Goal: Task Accomplishment & Management: Manage account settings

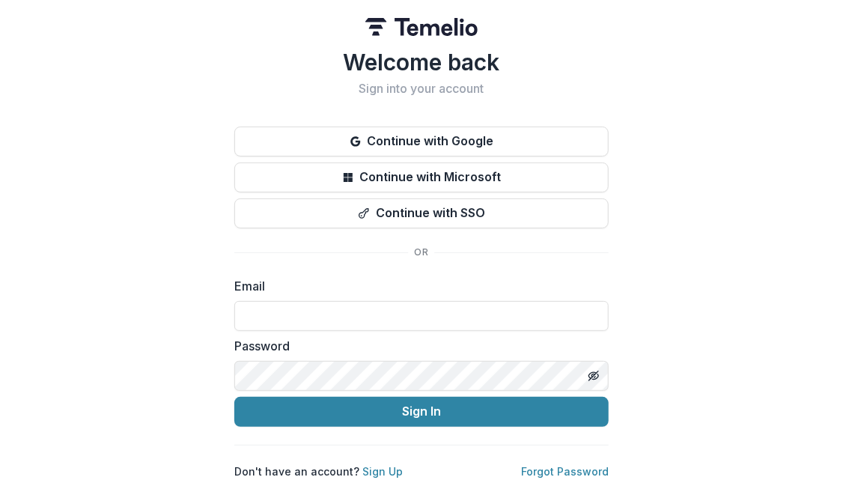
type input "**********"
click at [443, 410] on button "Sign In" at bounding box center [421, 412] width 374 height 30
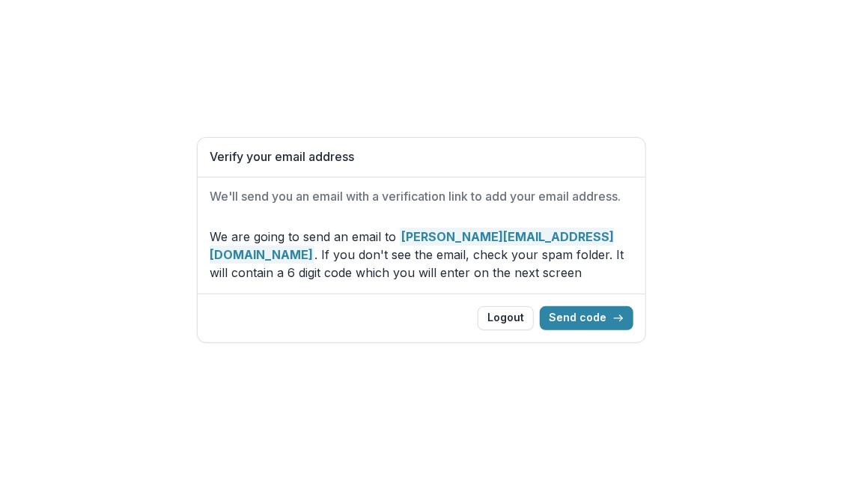
click at [601, 313] on button "Send code" at bounding box center [587, 318] width 94 height 24
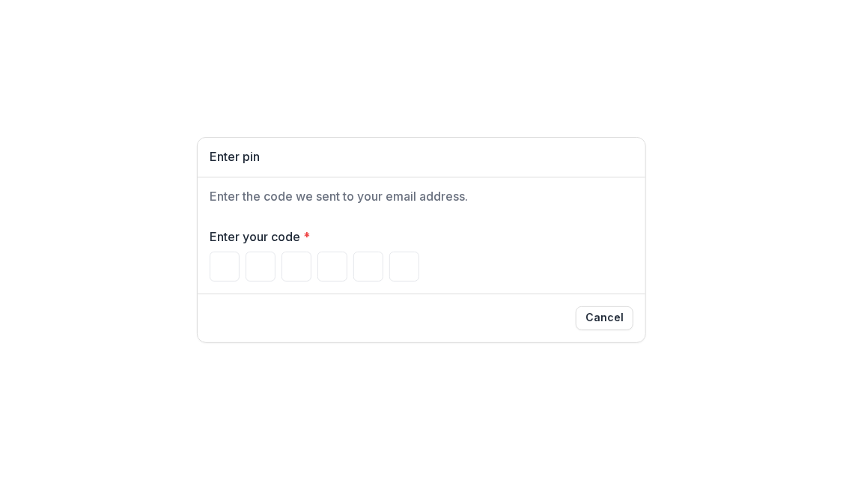
click at [223, 262] on input "Please enter your pin code" at bounding box center [225, 267] width 30 height 30
